Goal: Information Seeking & Learning: Find specific fact

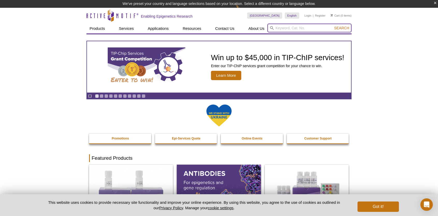
click at [280, 28] on input "search" at bounding box center [310, 28] width 84 height 9
type input "81083"
click at [333, 26] on button "Search" at bounding box center [342, 28] width 18 height 5
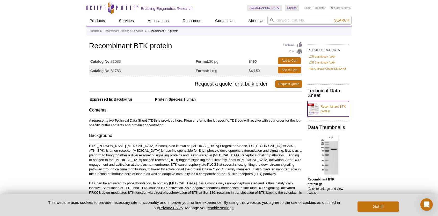
click at [324, 111] on link "Recombinant BTK protein" at bounding box center [328, 109] width 41 height 16
